Goal: Information Seeking & Learning: Find specific page/section

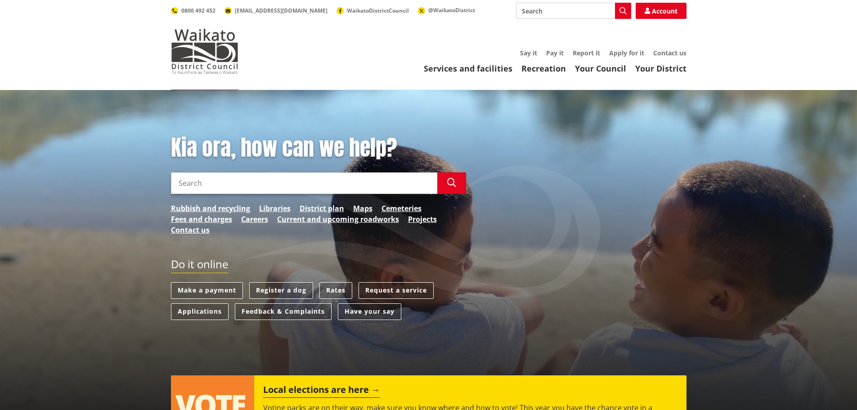
click at [308, 185] on input "Search" at bounding box center [304, 183] width 266 height 22
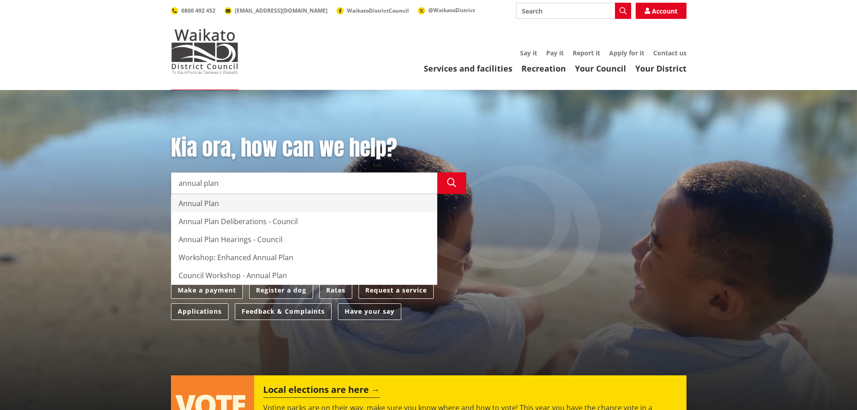
type input "annual plan"
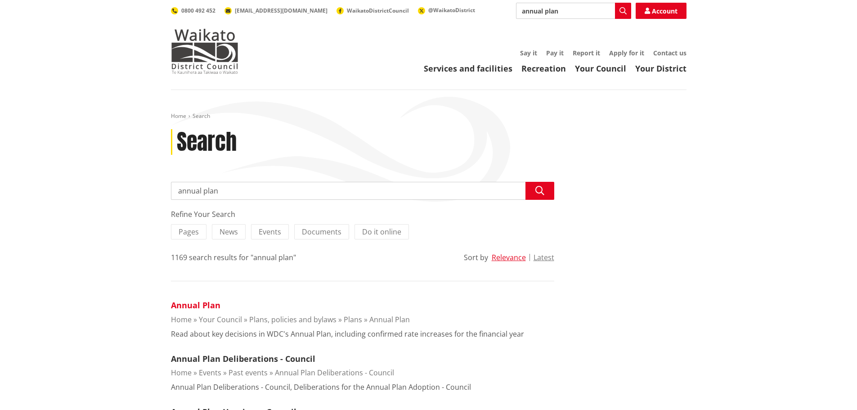
click at [201, 304] on link "Annual Plan" at bounding box center [195, 305] width 49 height 11
click at [201, 306] on link "Annual Plan" at bounding box center [195, 305] width 49 height 11
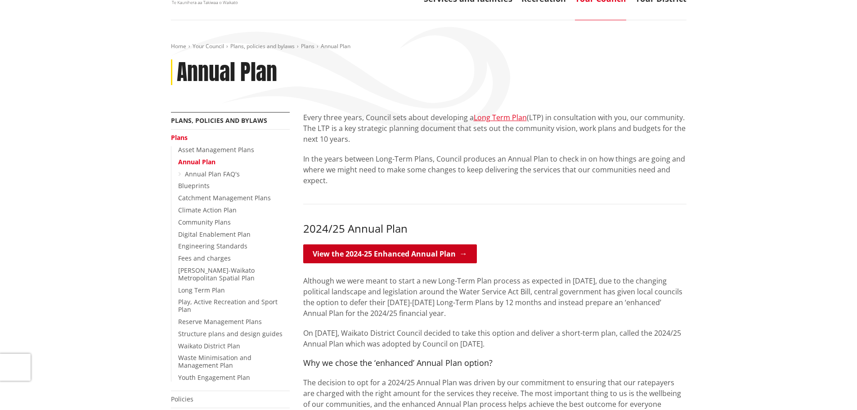
scroll to position [90, 0]
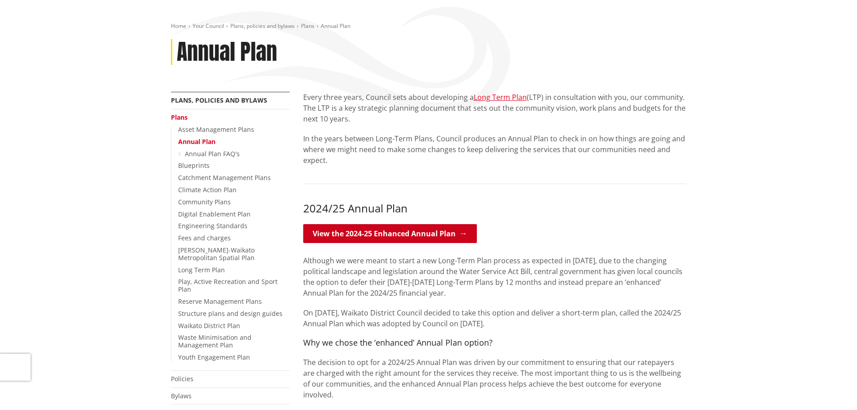
click at [409, 233] on link "View the 2024-25 Enhanced Annual Plan" at bounding box center [390, 233] width 174 height 19
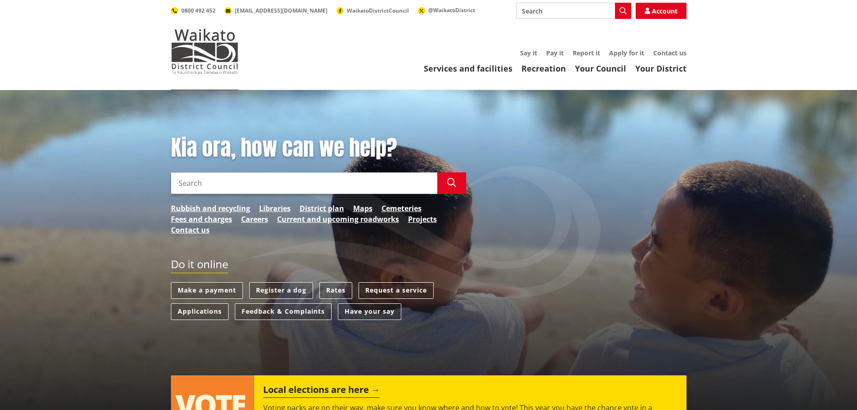
click at [303, 182] on input "Search" at bounding box center [304, 183] width 266 height 22
click at [454, 183] on icon "button" at bounding box center [451, 182] width 9 height 9
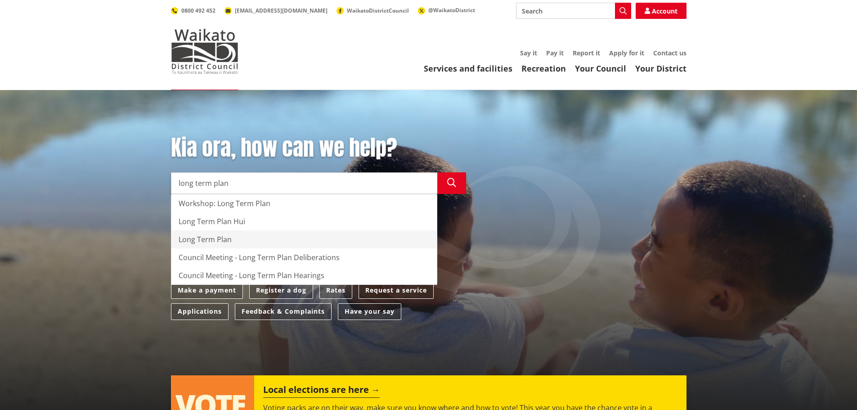
click at [222, 239] on div "Long Term Plan" at bounding box center [303, 239] width 265 height 18
type input "Long Term Plan"
click at [219, 237] on div "Long Term Plan" at bounding box center [303, 239] width 265 height 18
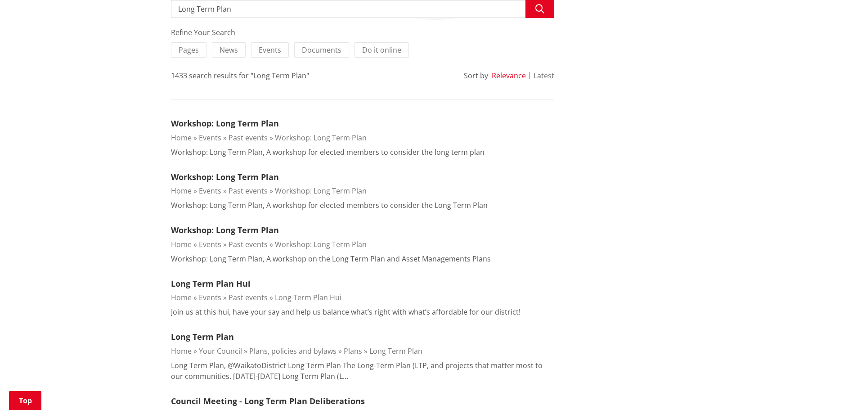
scroll to position [225, 0]
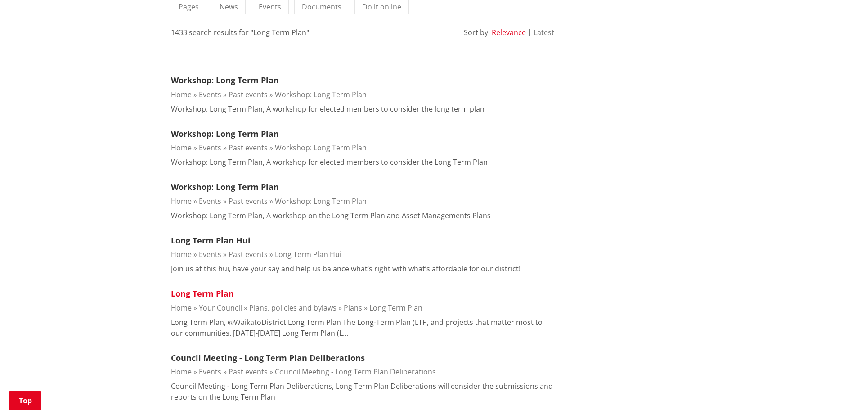
click at [220, 291] on link "Long Term Plan" at bounding box center [202, 293] width 63 height 11
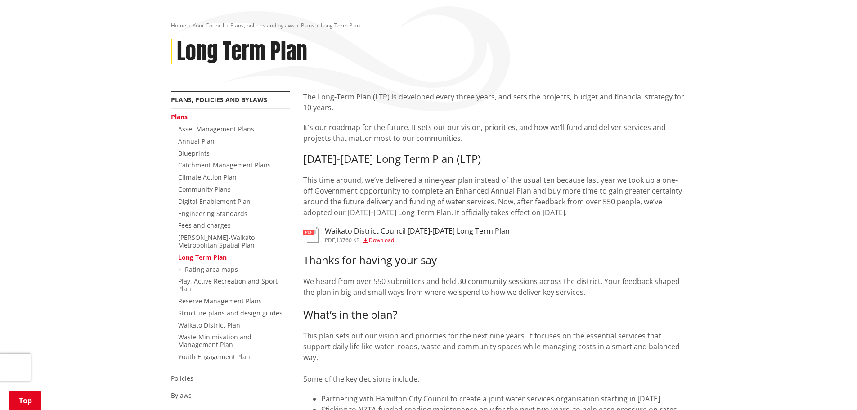
scroll to position [135, 0]
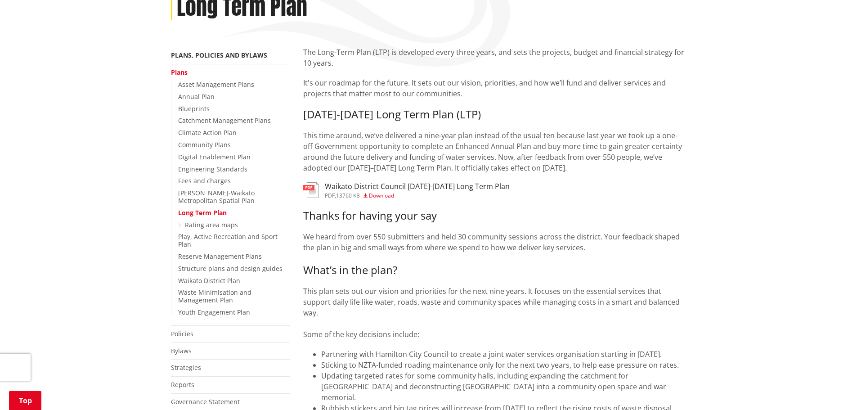
click at [379, 196] on span "Download" at bounding box center [381, 196] width 25 height 8
